Goal: Task Accomplishment & Management: Complete application form

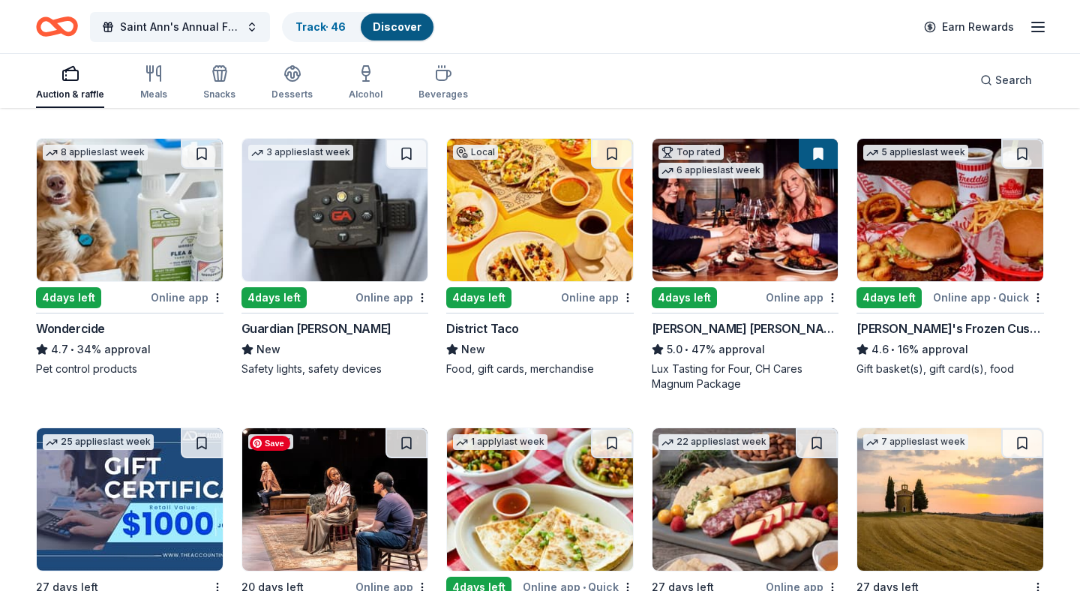
scroll to position [712, 0]
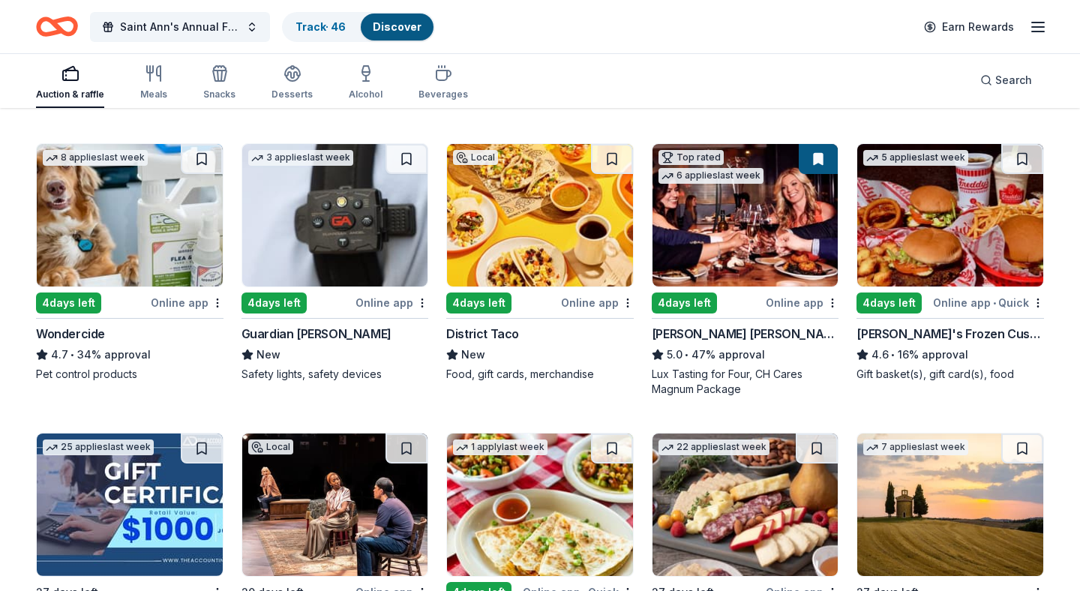
click at [503, 337] on div "District Taco" at bounding box center [482, 334] width 73 height 18
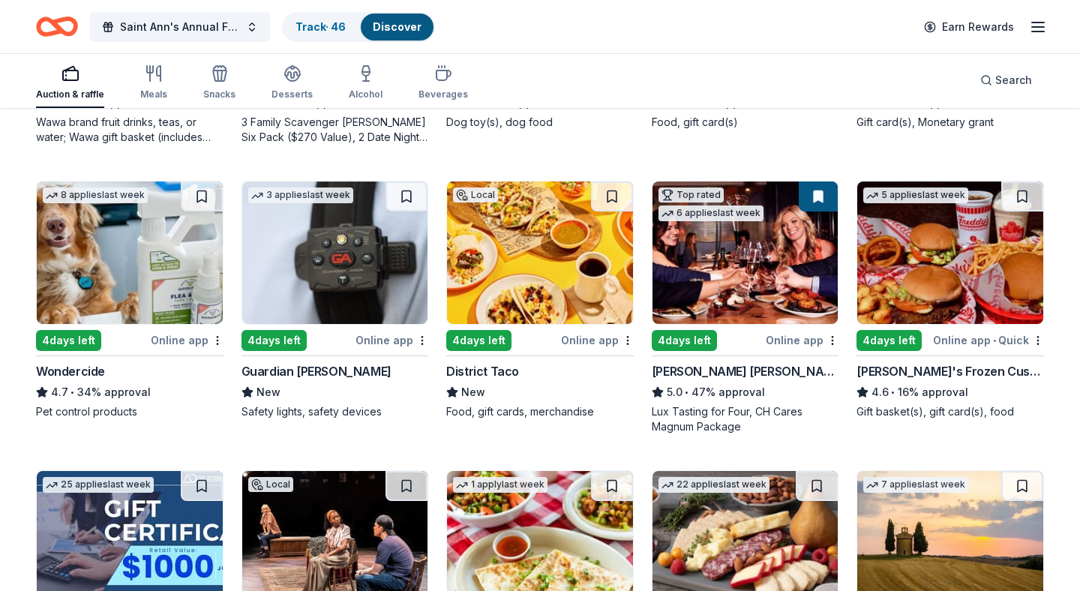
scroll to position [670, 0]
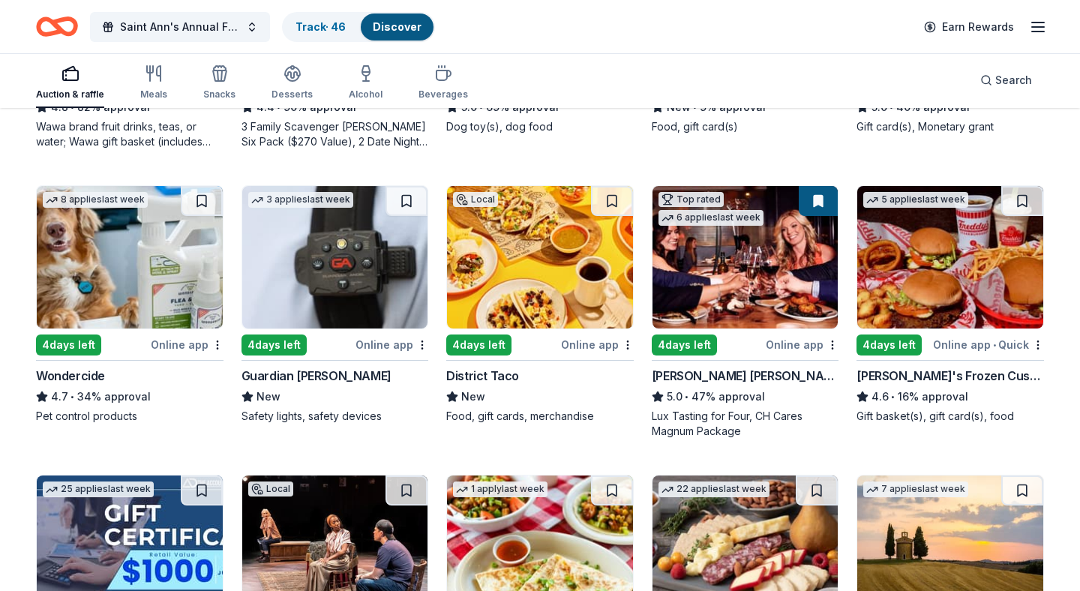
click at [819, 204] on button at bounding box center [818, 201] width 39 height 30
click at [818, 205] on button at bounding box center [818, 201] width 39 height 30
click at [724, 229] on img at bounding box center [746, 257] width 186 height 143
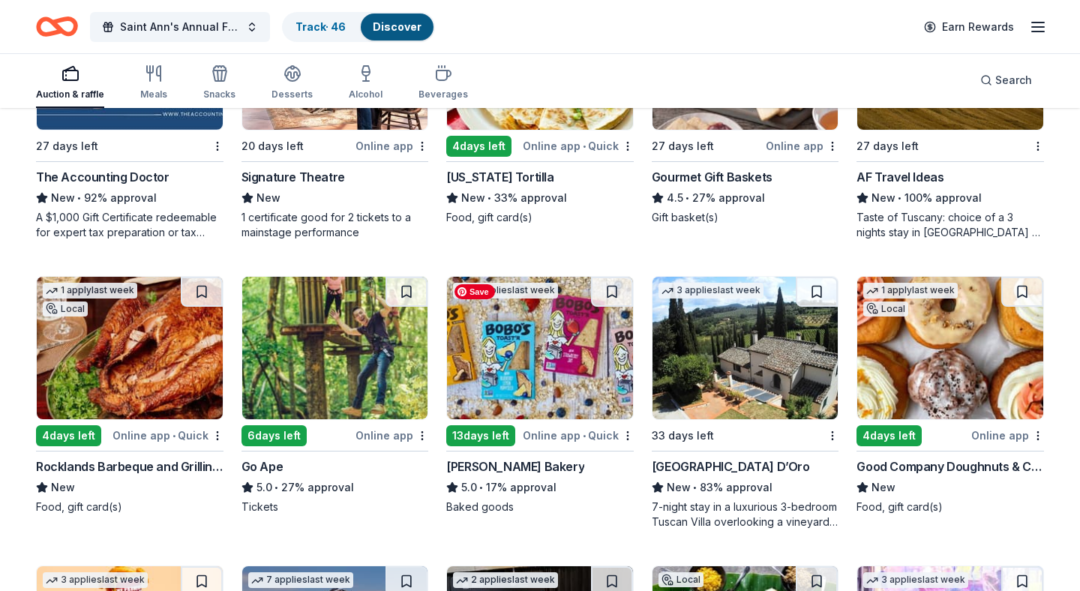
scroll to position [1159, 0]
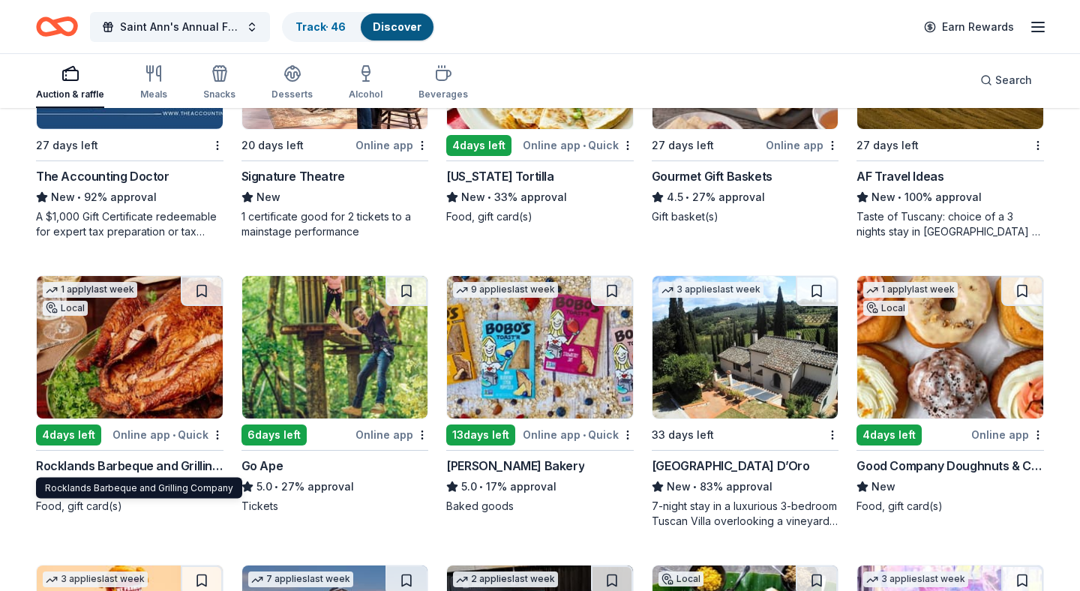
click at [189, 470] on div "Rocklands Barbeque and Grilling Company" at bounding box center [130, 466] width 188 height 18
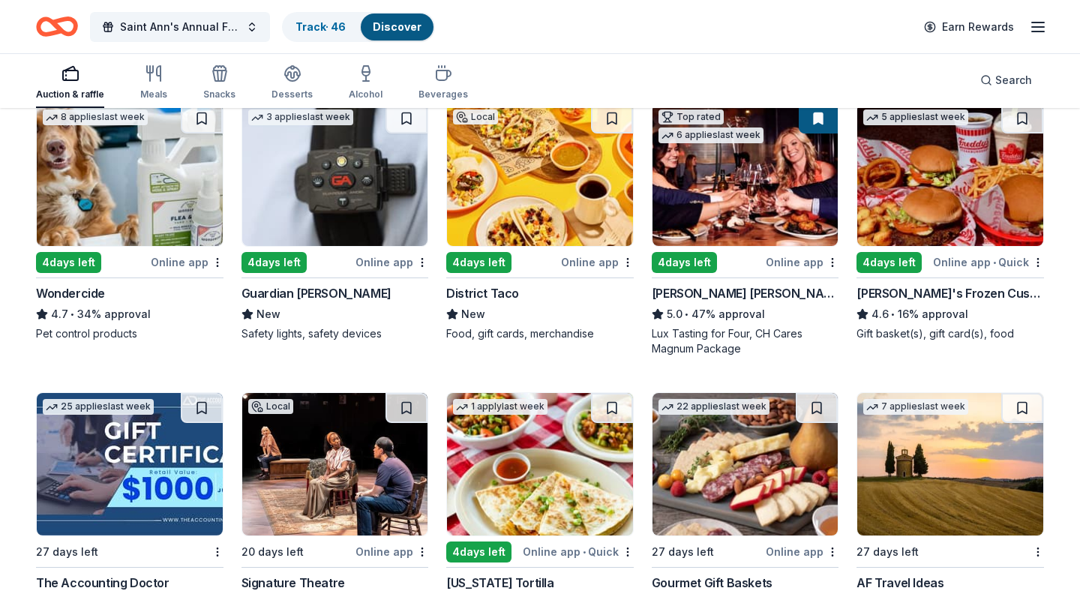
scroll to position [748, 0]
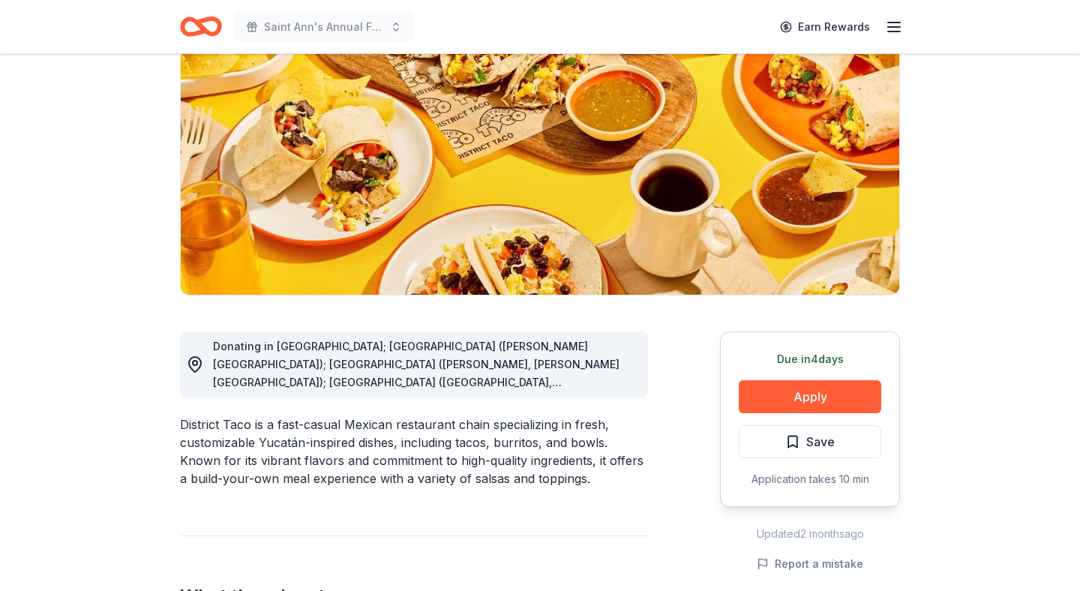
scroll to position [176, 0]
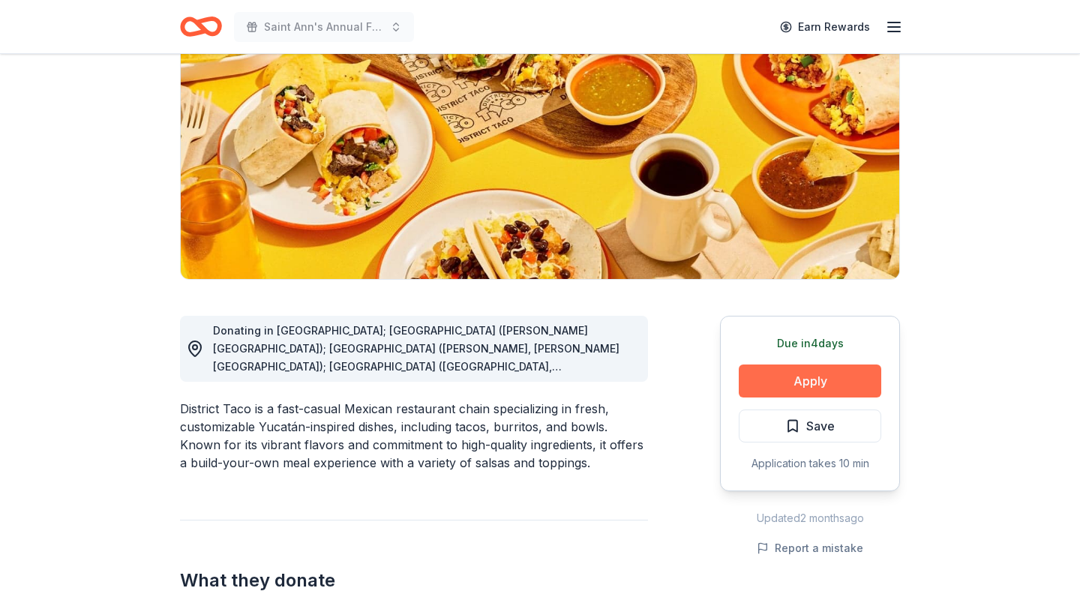
click at [800, 378] on button "Apply" at bounding box center [810, 381] width 143 height 33
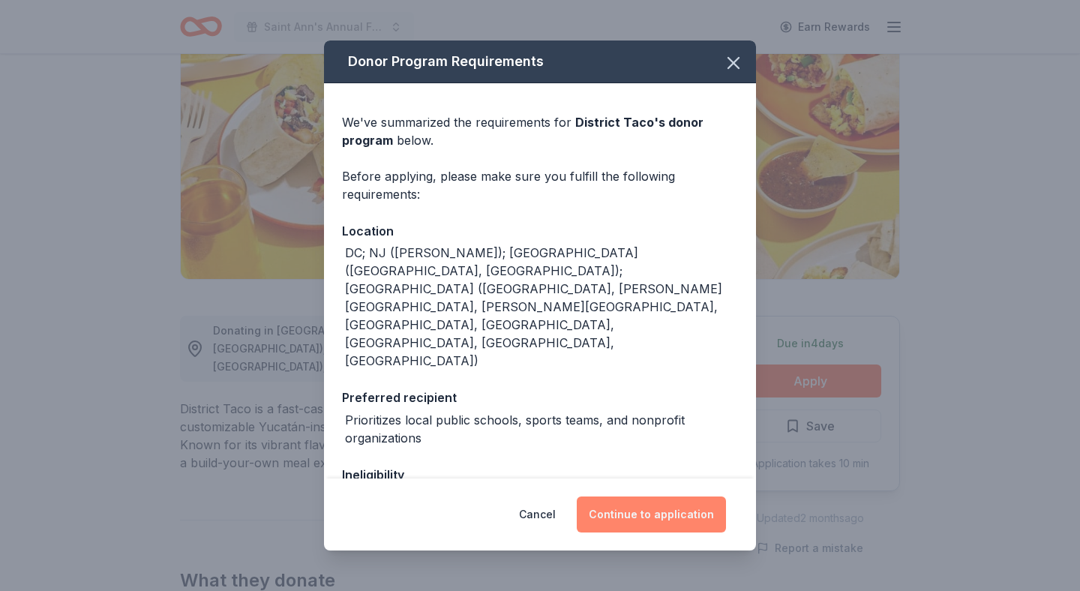
click at [650, 518] on button "Continue to application" at bounding box center [651, 515] width 149 height 36
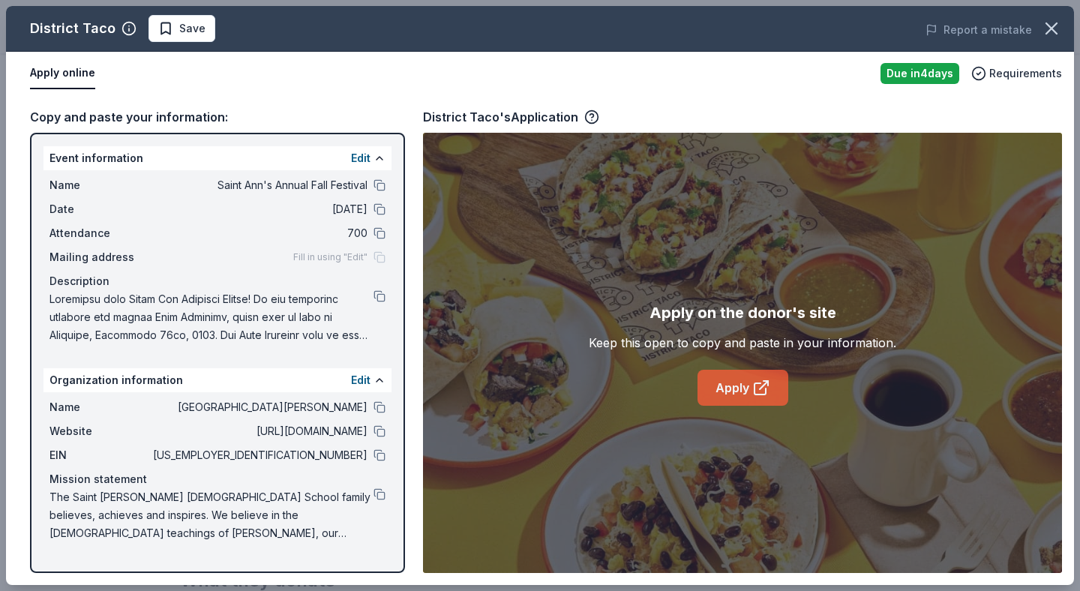
click at [731, 391] on link "Apply" at bounding box center [743, 388] width 91 height 36
click at [1060, 27] on icon "button" at bounding box center [1051, 28] width 21 height 21
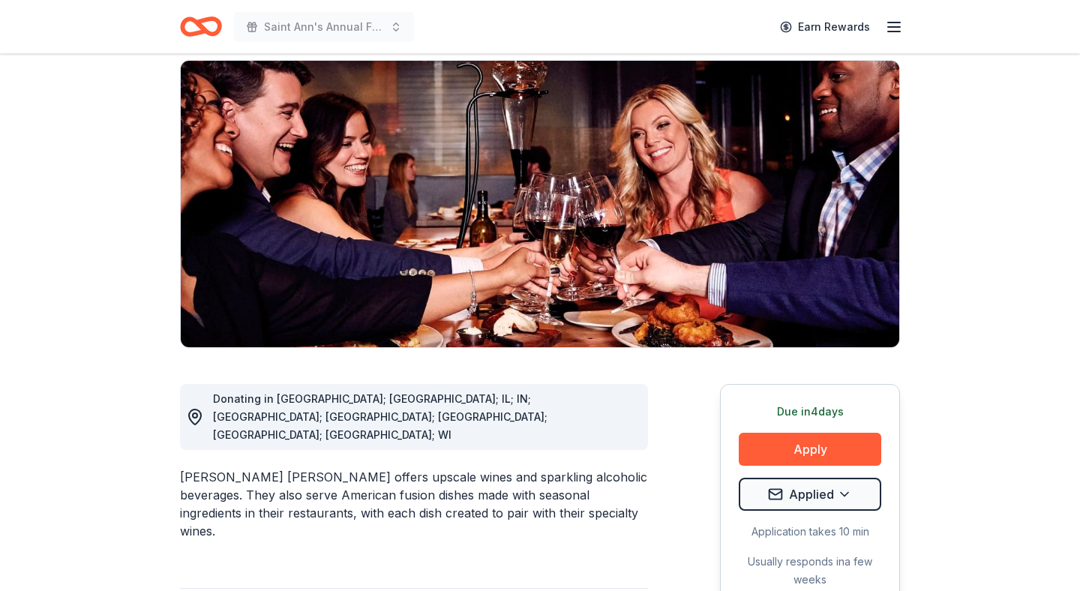
scroll to position [163, 0]
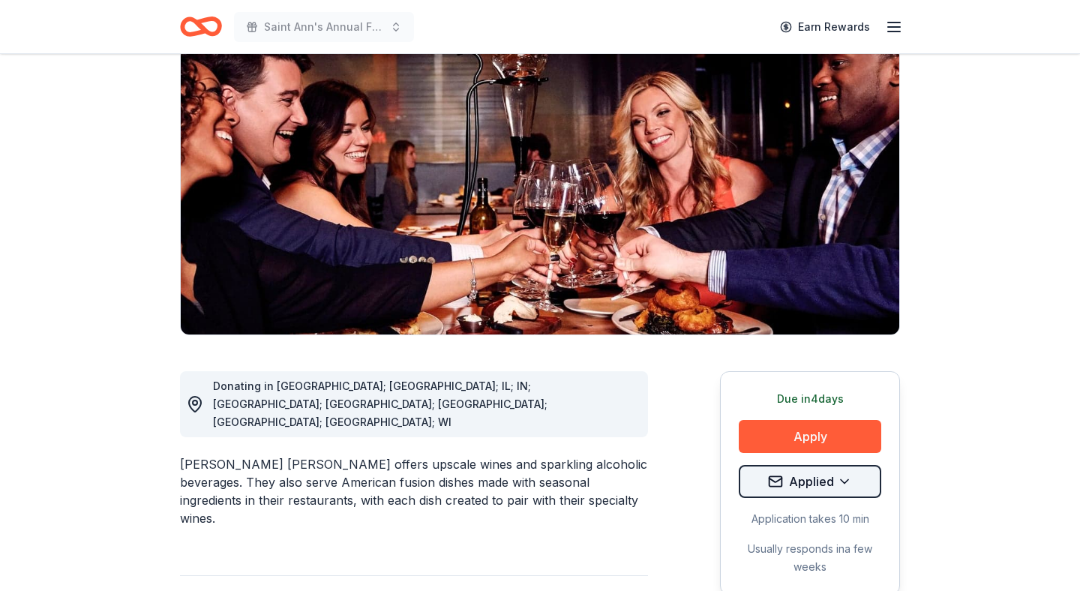
click at [808, 428] on html "Saint Ann's Annual Fall Festival Earn Rewards Due in 4 days Share Cooper's Hawk…" at bounding box center [540, 132] width 1080 height 591
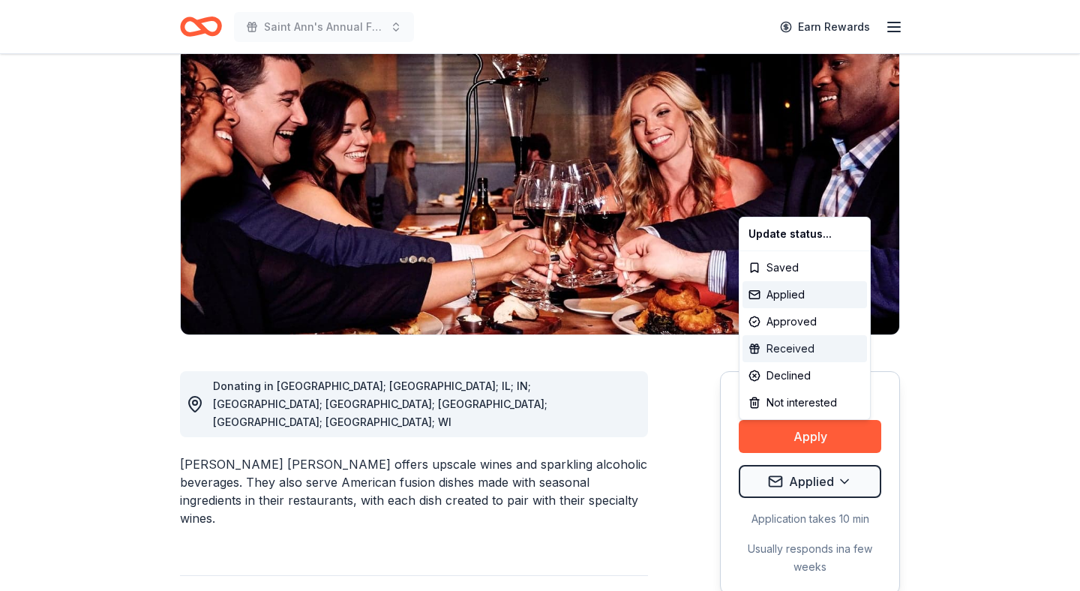
click at [801, 344] on div "Received" at bounding box center [805, 348] width 125 height 27
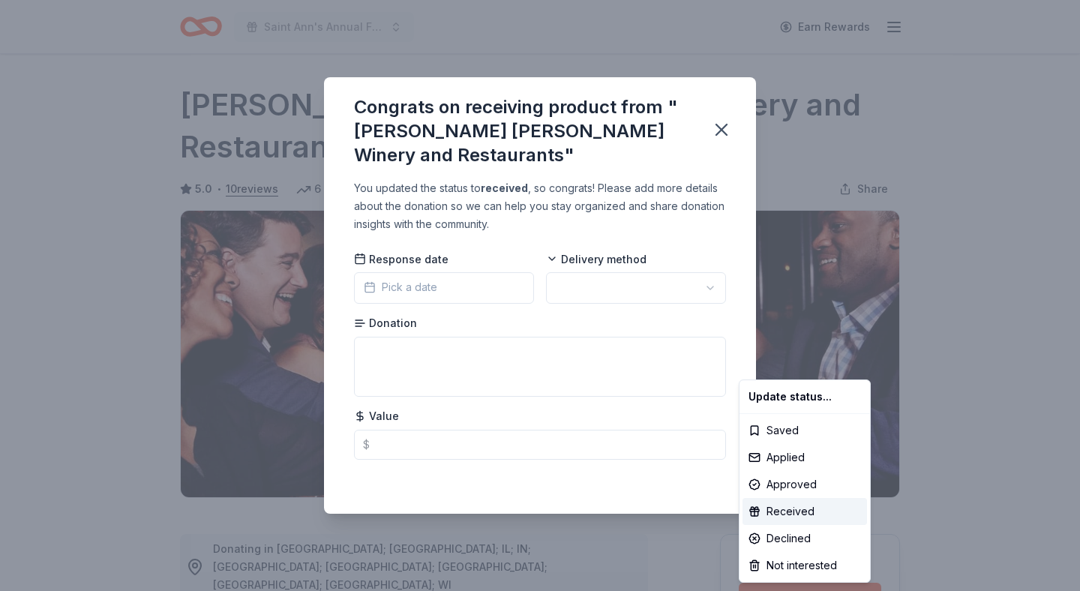
click at [679, 315] on html "Saint Ann's Annual Fall Festival Earn Rewards Due in 4 days Share Cooper's Hawk…" at bounding box center [540, 295] width 1080 height 591
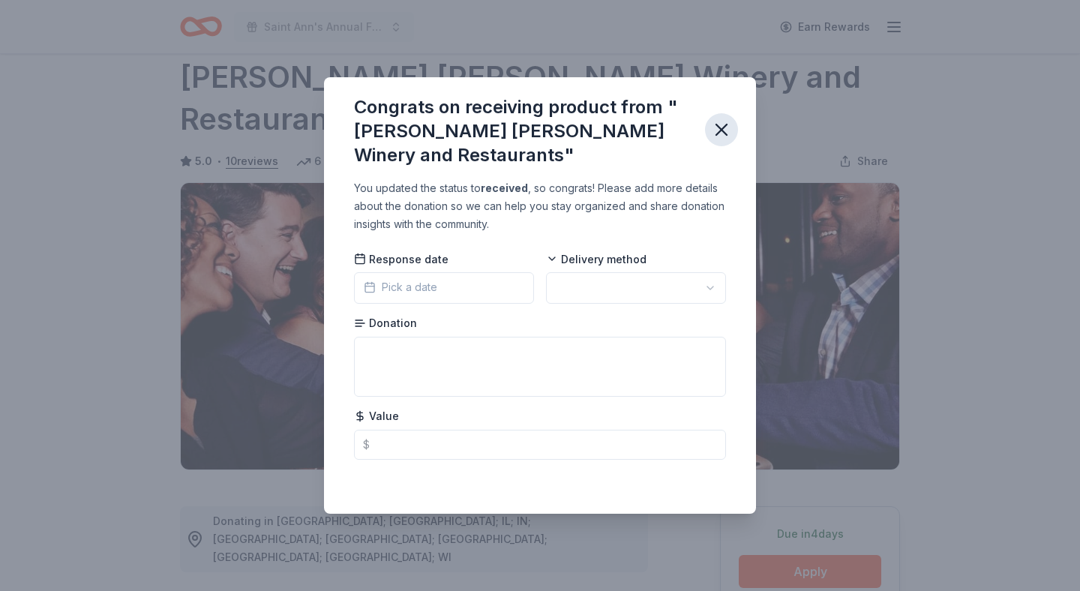
click at [720, 130] on icon "button" at bounding box center [721, 129] width 21 height 21
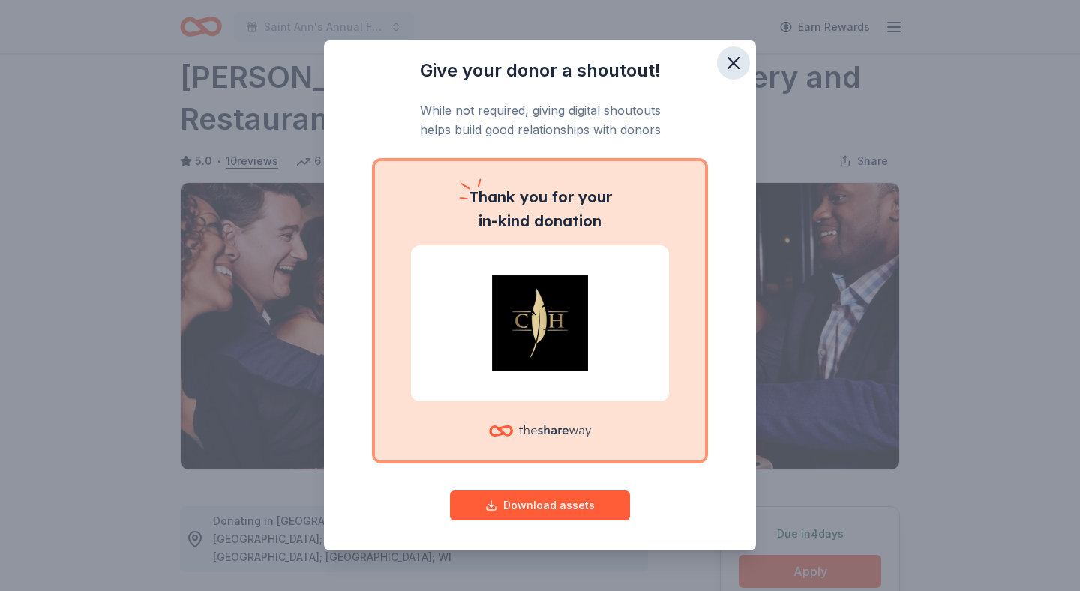
click at [733, 65] on icon "button" at bounding box center [733, 63] width 21 height 21
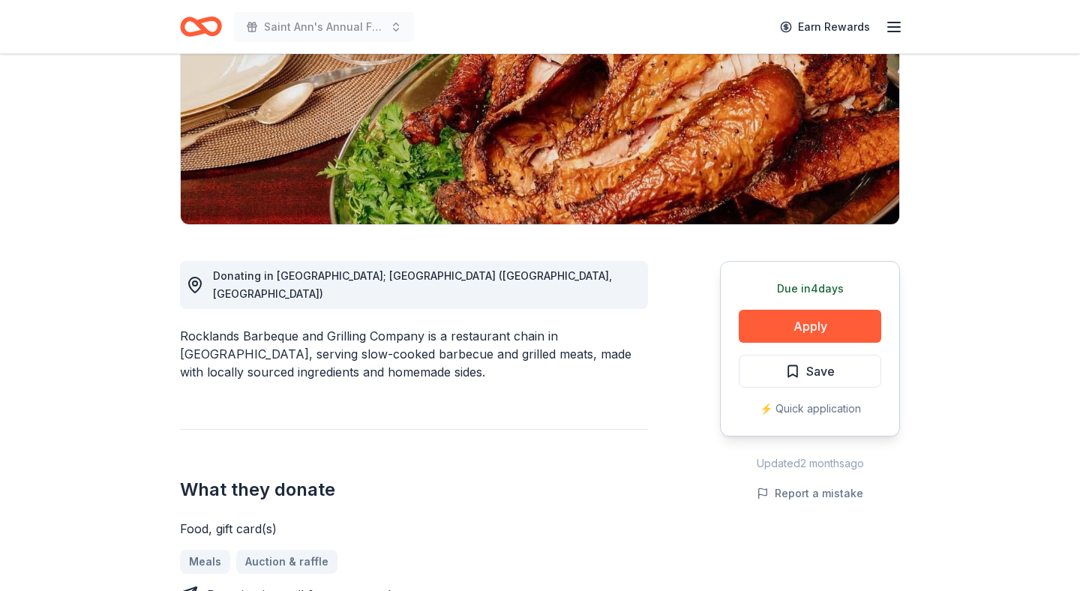
scroll to position [233, 0]
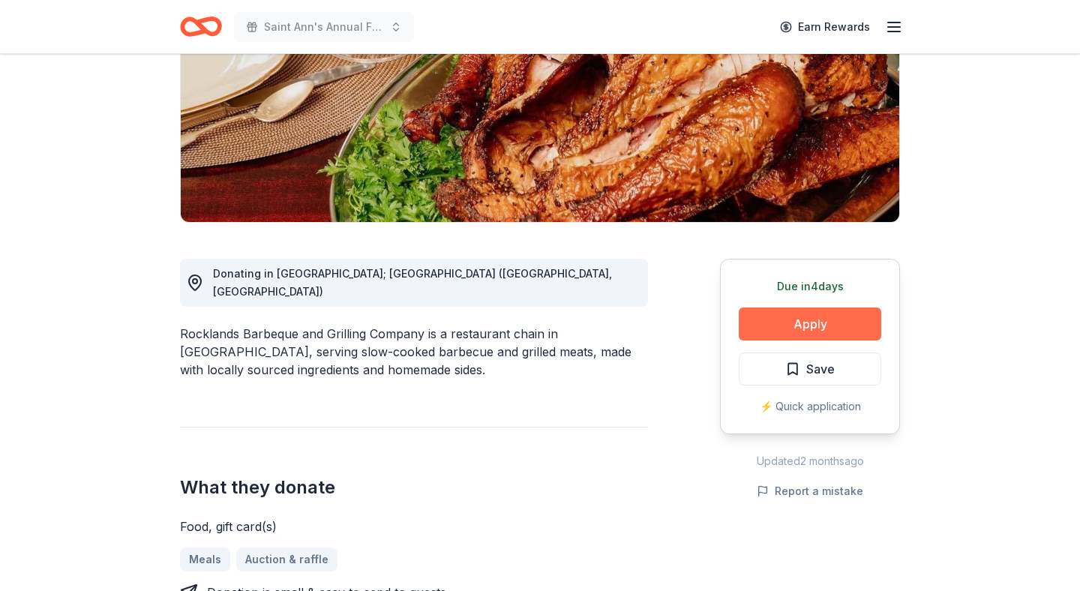
click at [807, 326] on button "Apply" at bounding box center [810, 324] width 143 height 33
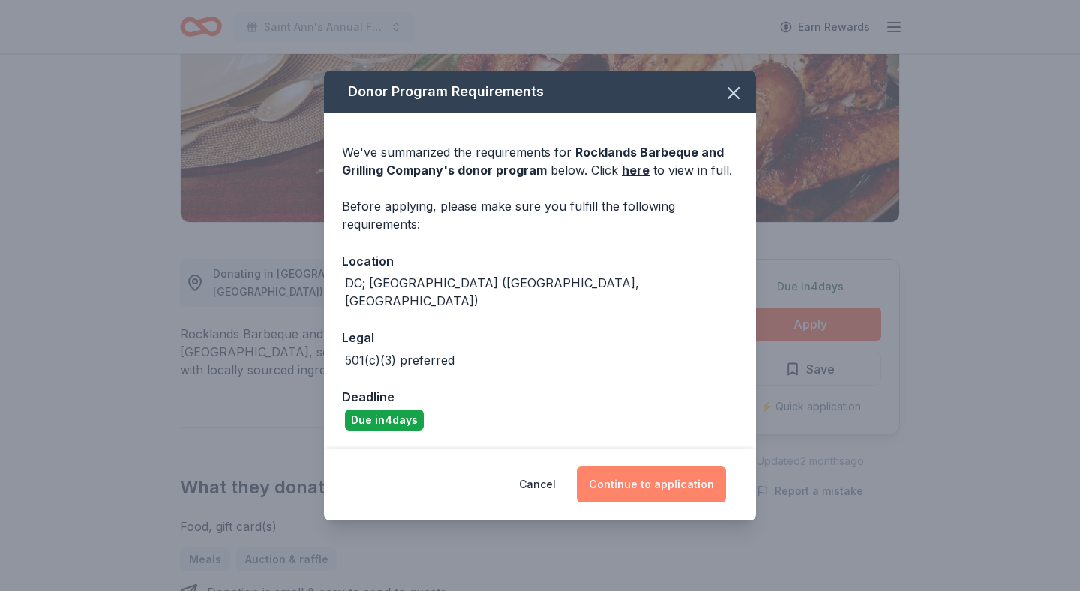
click at [651, 482] on button "Continue to application" at bounding box center [651, 485] width 149 height 36
